Goal: Feedback & Contribution: Submit feedback/report problem

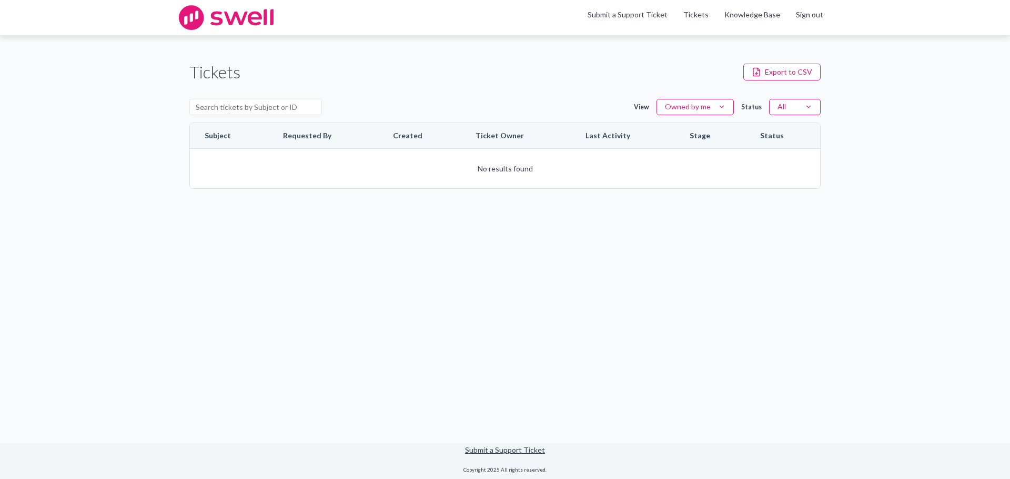
click at [491, 92] on div "View Owned by me Status All" at bounding box center [504, 108] width 631 height 32
click at [488, 90] on div "Tickets Export to CSV View Owned by me Status All Subject Requested By Created …" at bounding box center [504, 124] width 631 height 147
click at [699, 72] on div "Tickets Export to CSV" at bounding box center [504, 72] width 631 height 24
click at [649, 16] on link "Submit a Support Ticket" at bounding box center [628, 14] width 80 height 9
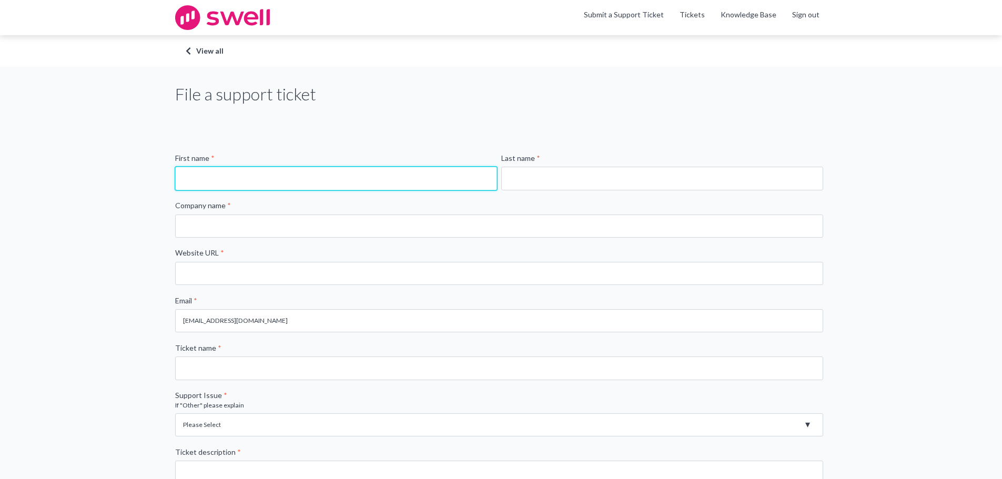
click at [275, 172] on input "First name *" at bounding box center [336, 178] width 322 height 23
type input "[PERSON_NAME]"
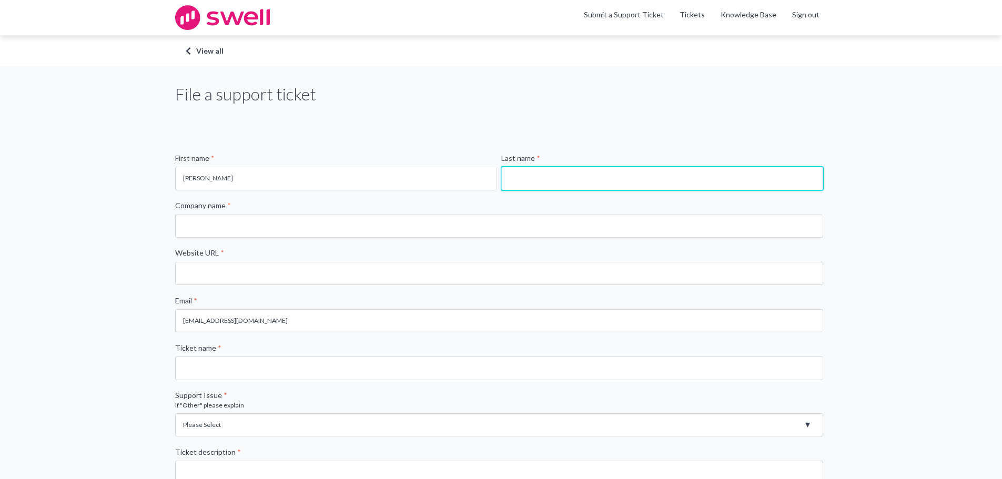
type input "[PERSON_NAME]"
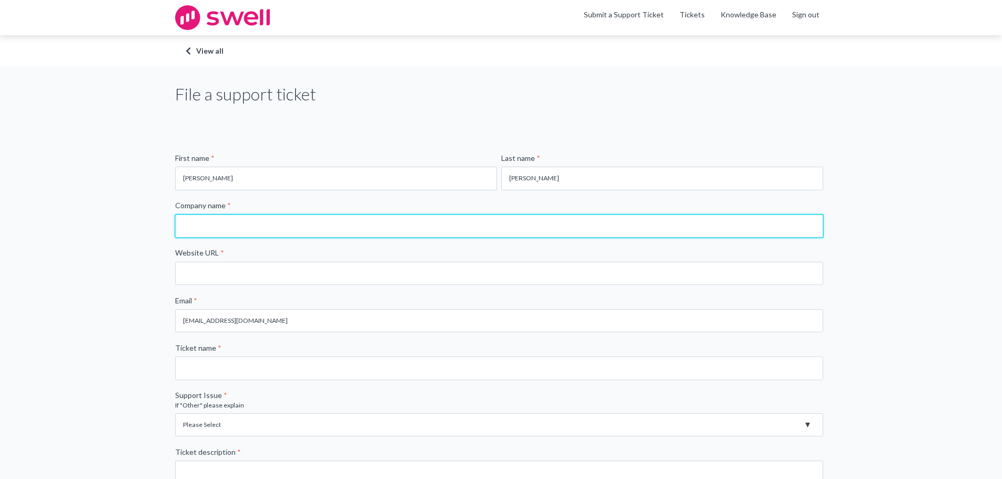
type input "Summit Dental Arts"
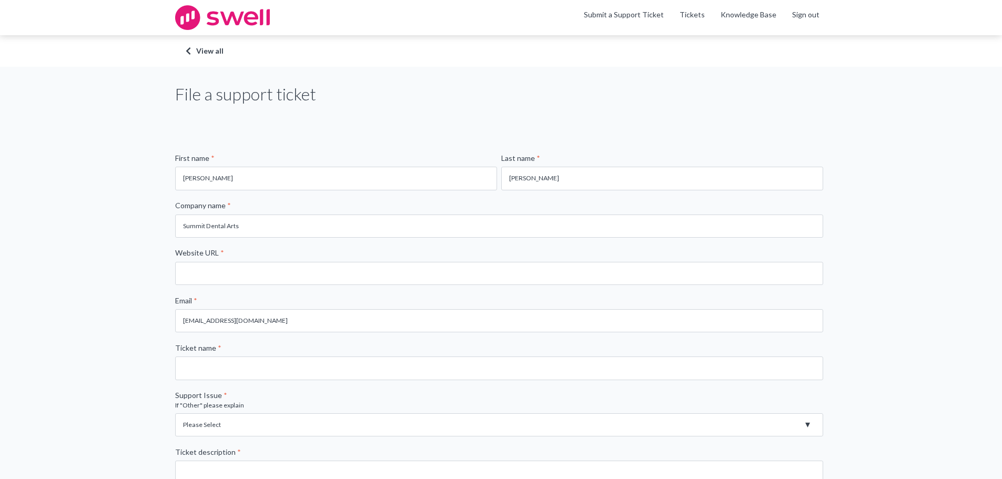
click at [70, 250] on div "File a support ticket First name * [PERSON_NAME] Last name * [PERSON_NAME] Comp…" at bounding box center [501, 393] width 1002 height 652
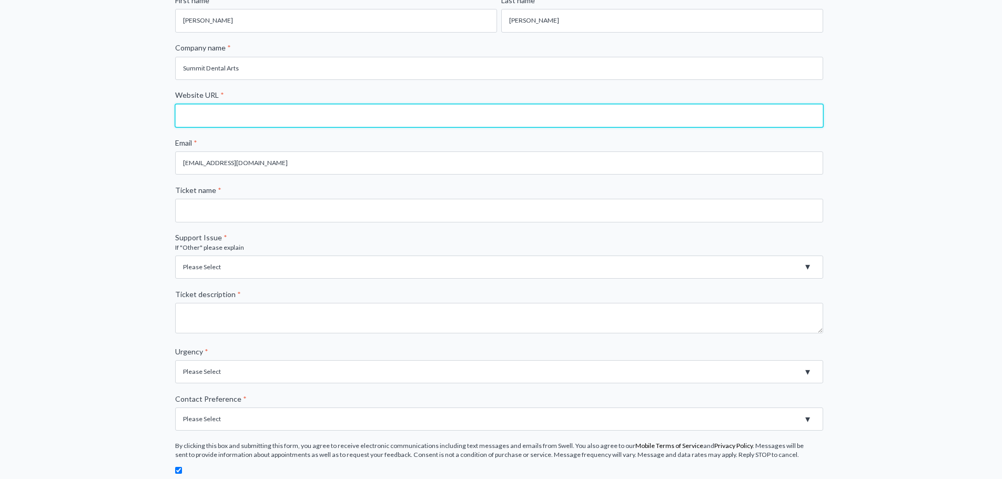
click at [267, 117] on input "Website URL *" at bounding box center [499, 115] width 648 height 23
type input "[DOMAIN_NAME]"
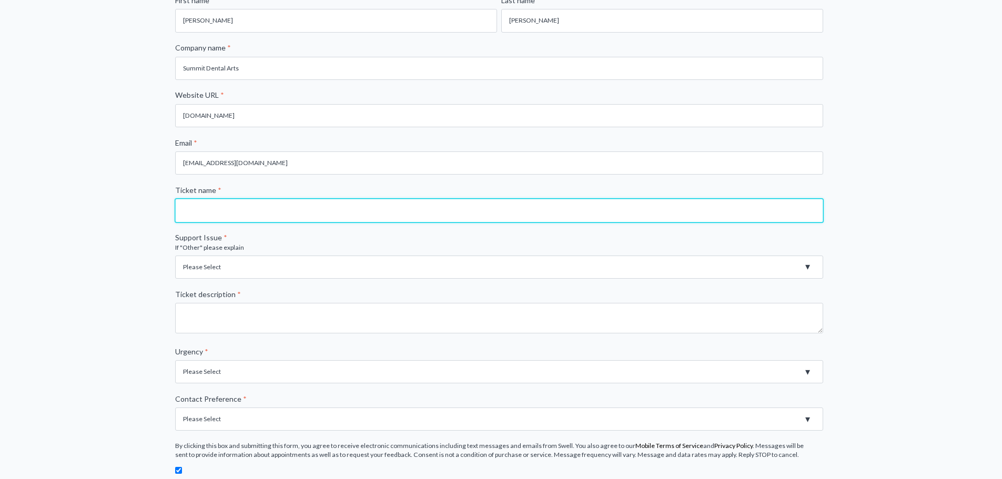
click at [274, 217] on input "Ticket name *" at bounding box center [499, 210] width 648 height 23
click at [445, 210] on input "Ticket name *" at bounding box center [499, 210] width 648 height 23
type input "Need to add photo to review template"
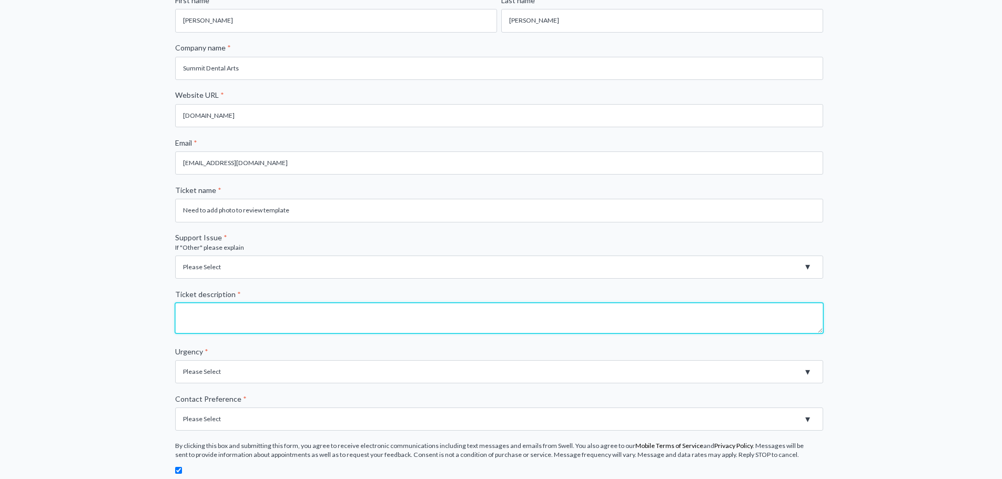
click at [278, 319] on textarea "Ticket description *" at bounding box center [499, 318] width 648 height 31
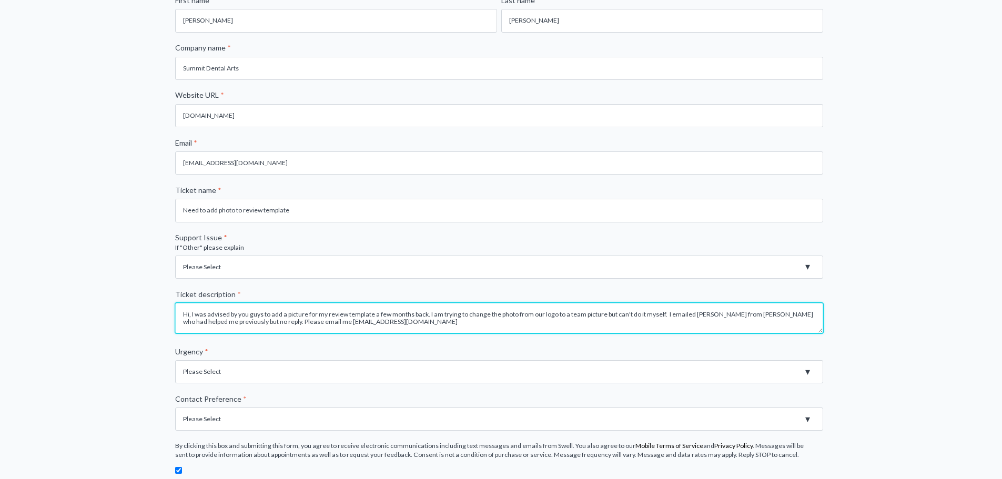
click at [294, 325] on textarea "Hi, I was advised by you guys to add a picture for my review template a few mon…" at bounding box center [499, 318] width 648 height 31
click at [403, 328] on textarea "Hi, I was advised by you guys to add a picture for my review template a few mon…" at bounding box center [499, 318] width 648 height 31
type textarea "Hi, I was advised by you guys to add a picture for my review template a few mon…"
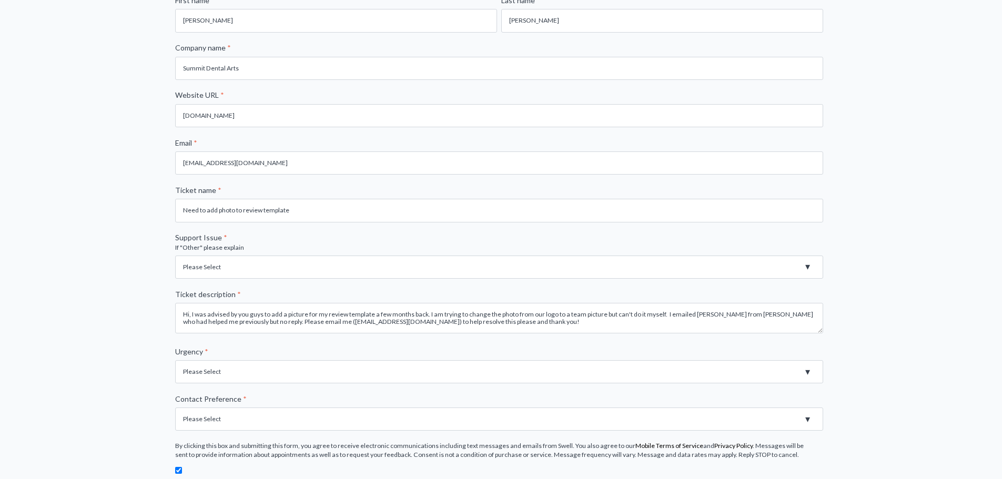
click at [338, 382] on select "Please Select High - Outage - Issue is critically impacting or preventing use o…" at bounding box center [499, 371] width 648 height 23
select select "Medium - Feature or Product is not working. Error Message"
click at [175, 360] on select "Please Select High - Outage - Issue is critically impacting or preventing use o…" at bounding box center [499, 371] width 648 height 23
click at [136, 380] on div "File a support ticket First name * [PERSON_NAME] Last name * [PERSON_NAME] Comp…" at bounding box center [501, 235] width 1002 height 652
click at [239, 428] on select "Please Select Email Phone" at bounding box center [499, 419] width 648 height 23
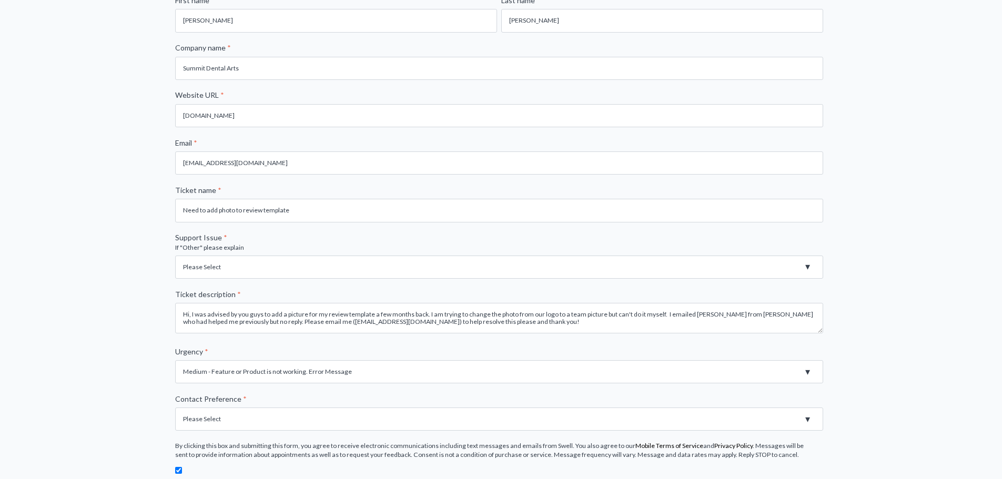
select select "Email"
click at [175, 408] on select "Please Select Email Phone" at bounding box center [499, 419] width 648 height 23
click at [48, 389] on div "File a support ticket First name * [PERSON_NAME] Last name * [PERSON_NAME] Comp…" at bounding box center [501, 235] width 1002 height 652
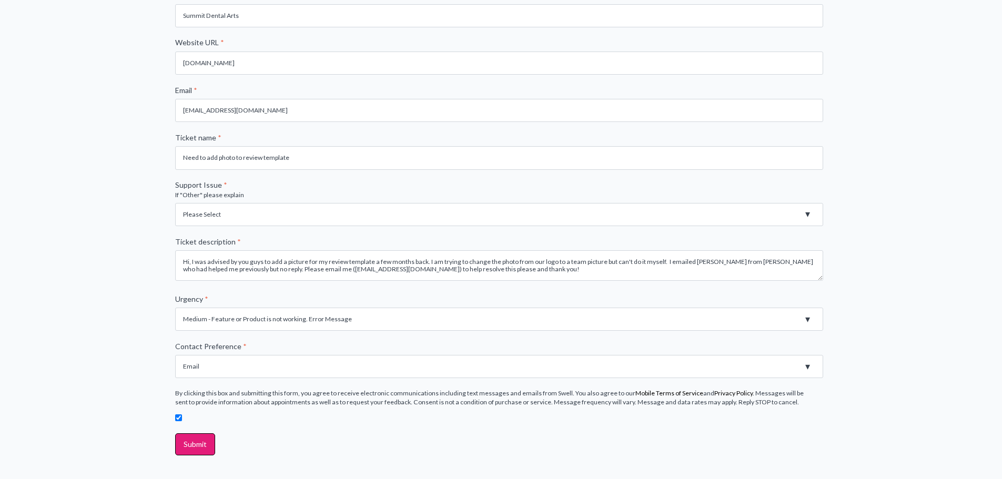
scroll to position [275, 0]
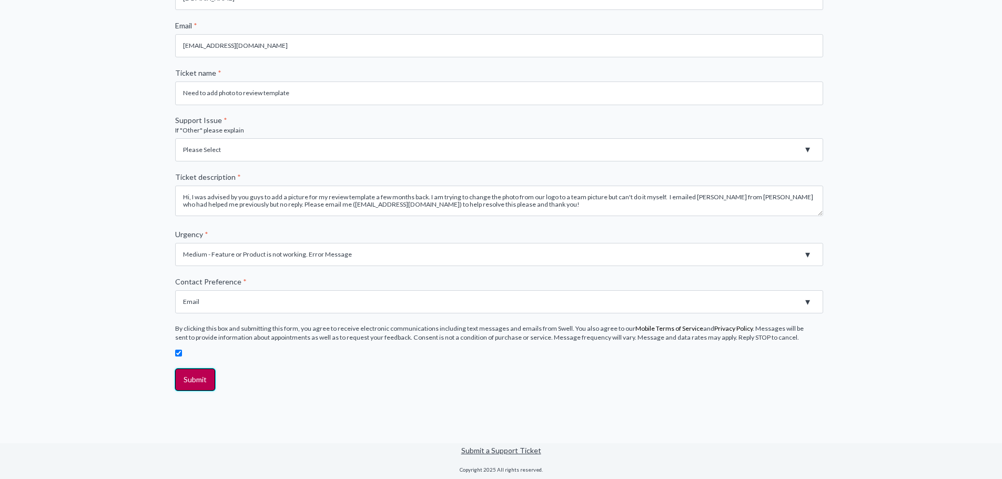
click at [188, 376] on input "Submit" at bounding box center [195, 380] width 40 height 22
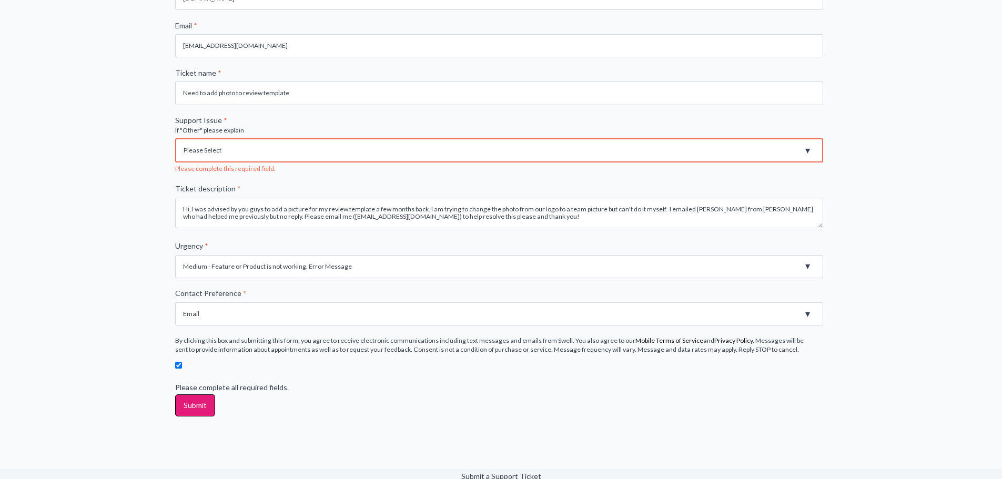
click at [236, 146] on select "Please Select Registration for Business Texting (TCR) Review Invites Not Sendin…" at bounding box center [499, 150] width 648 height 24
select select "Feature Request"
click at [175, 138] on select "Please Select Registration for Business Texting (TCR) Review Invites Not Sendin…" at bounding box center [499, 150] width 648 height 24
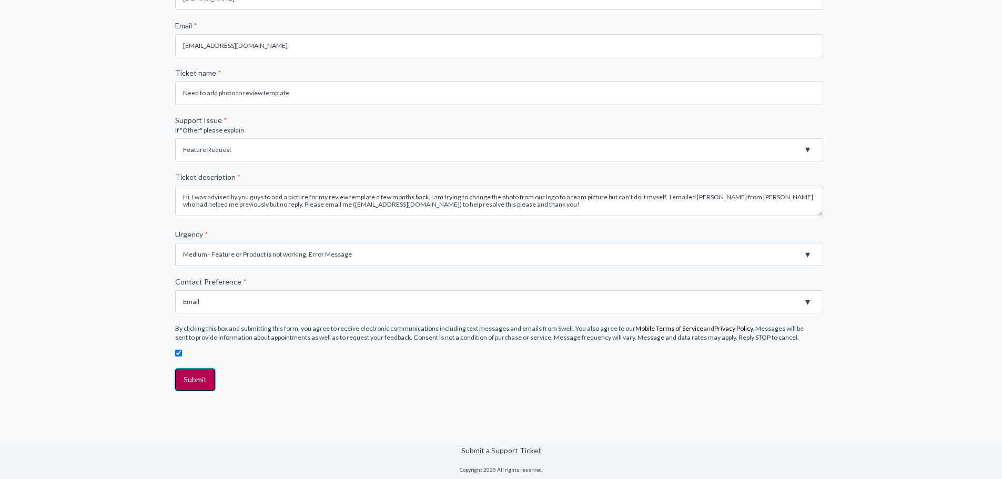
click at [200, 390] on input "Submit" at bounding box center [195, 380] width 40 height 22
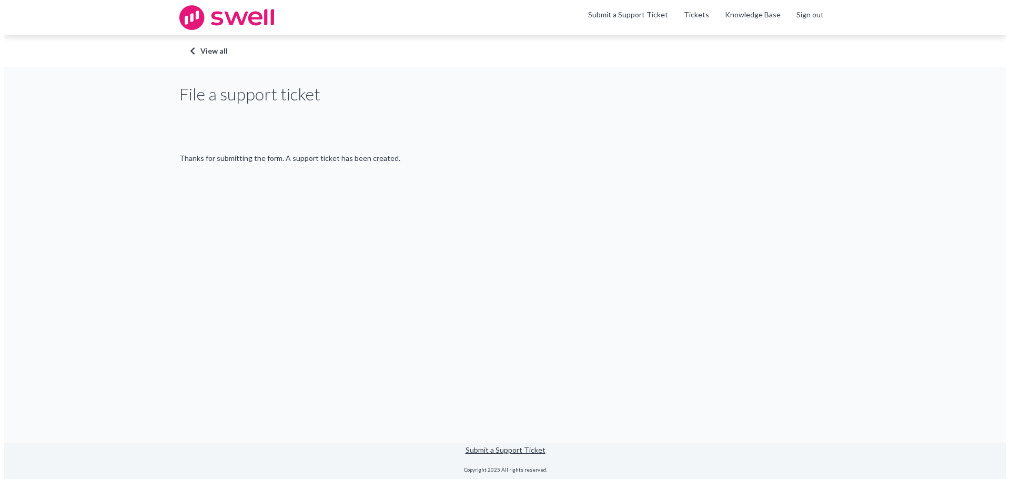
scroll to position [0, 0]
